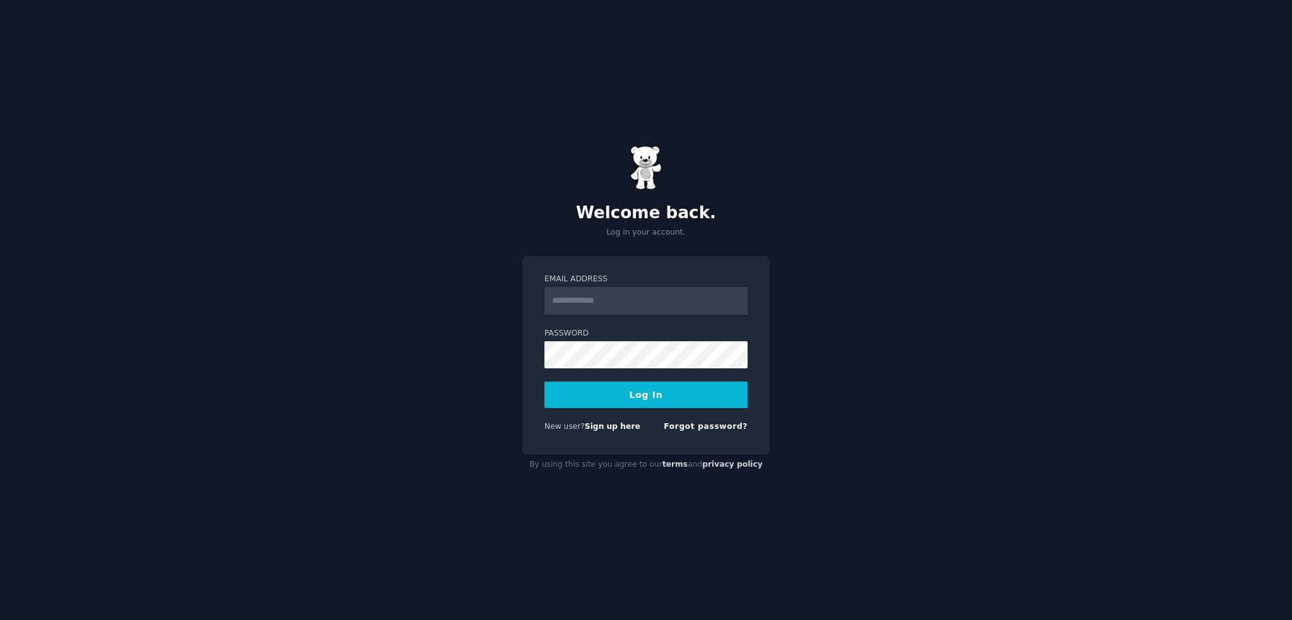
click at [623, 309] on input "Email Address" at bounding box center [646, 301] width 203 height 28
click at [531, 327] on div "Email Address Password Log In New user? Sign up here Forgot password?" at bounding box center [645, 355] width 247 height 199
click at [596, 312] on input "Email Address" at bounding box center [646, 301] width 203 height 28
type input "**********"
click at [626, 398] on button "Log In" at bounding box center [646, 395] width 203 height 27
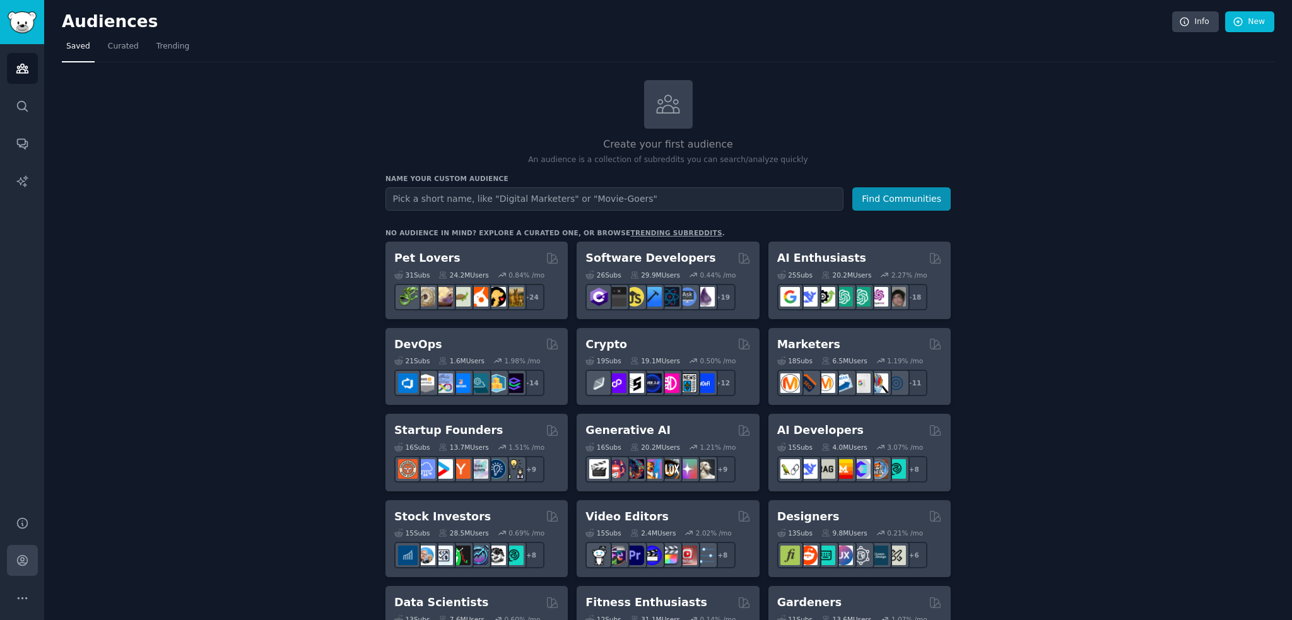
click at [13, 560] on link "Account" at bounding box center [22, 560] width 31 height 31
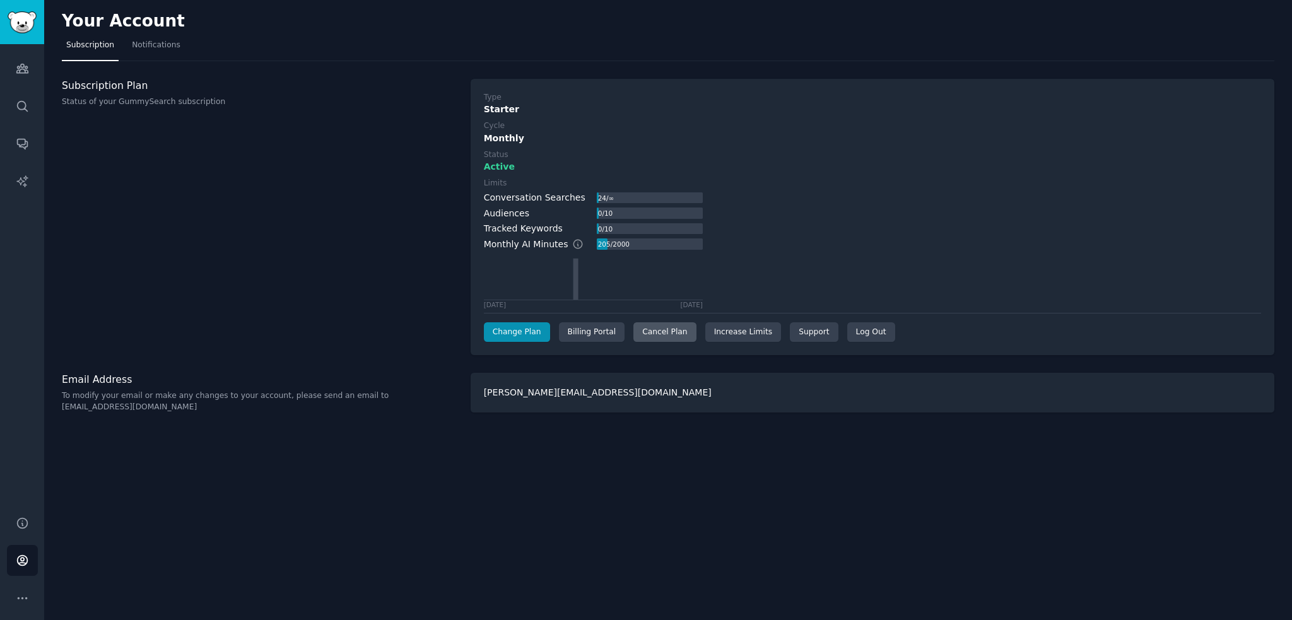
click at [642, 332] on div "Cancel Plan" at bounding box center [665, 332] width 62 height 20
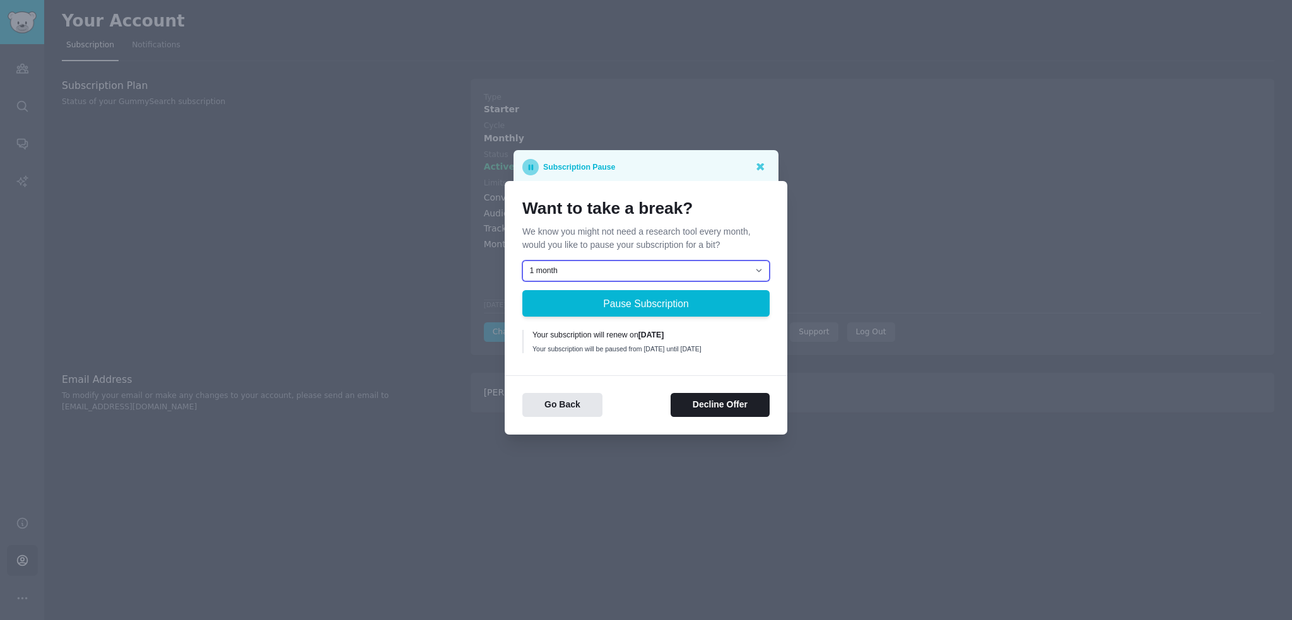
click at [579, 267] on select "1 month 2 months 3 months Choose a custom date to resume" at bounding box center [645, 271] width 247 height 21
click at [572, 273] on select "1 month 2 months 3 months Choose a custom date to resume" at bounding box center [645, 271] width 247 height 21
click at [522, 228] on p "We know you might not need a research tool every month, would you like to pause…" at bounding box center [645, 238] width 247 height 27
click at [558, 413] on button "Go Back" at bounding box center [562, 405] width 80 height 25
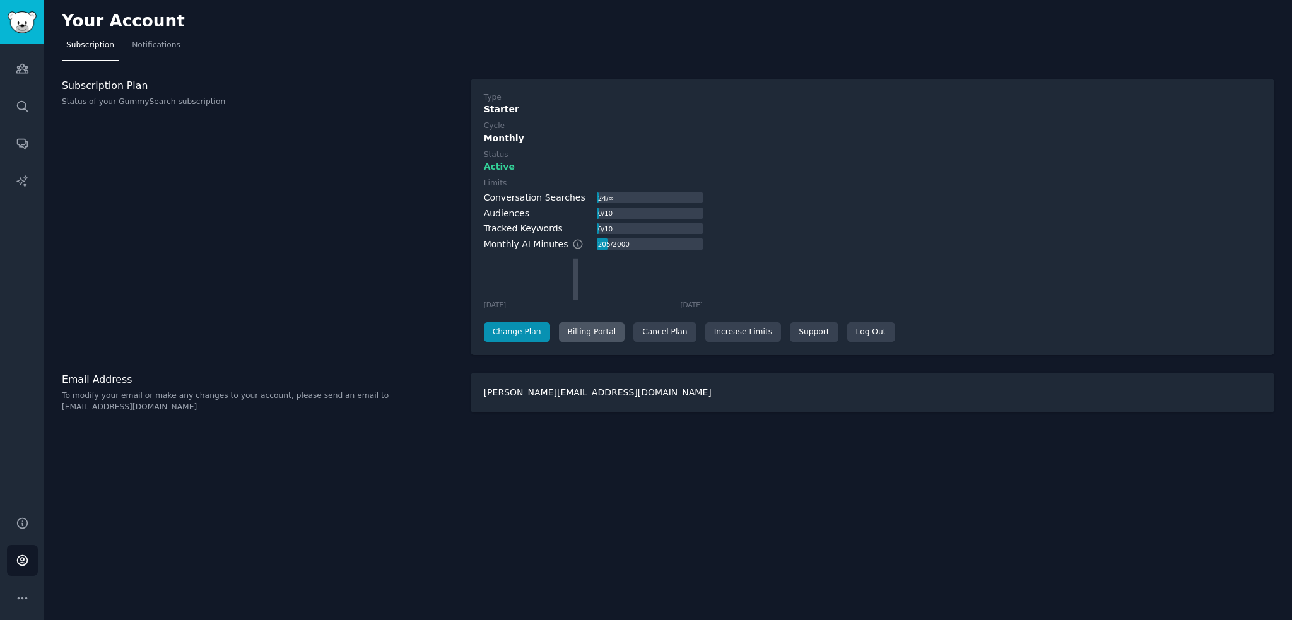
click at [586, 333] on div "Billing Portal" at bounding box center [592, 332] width 66 height 20
